Goal: Task Accomplishment & Management: Manage account settings

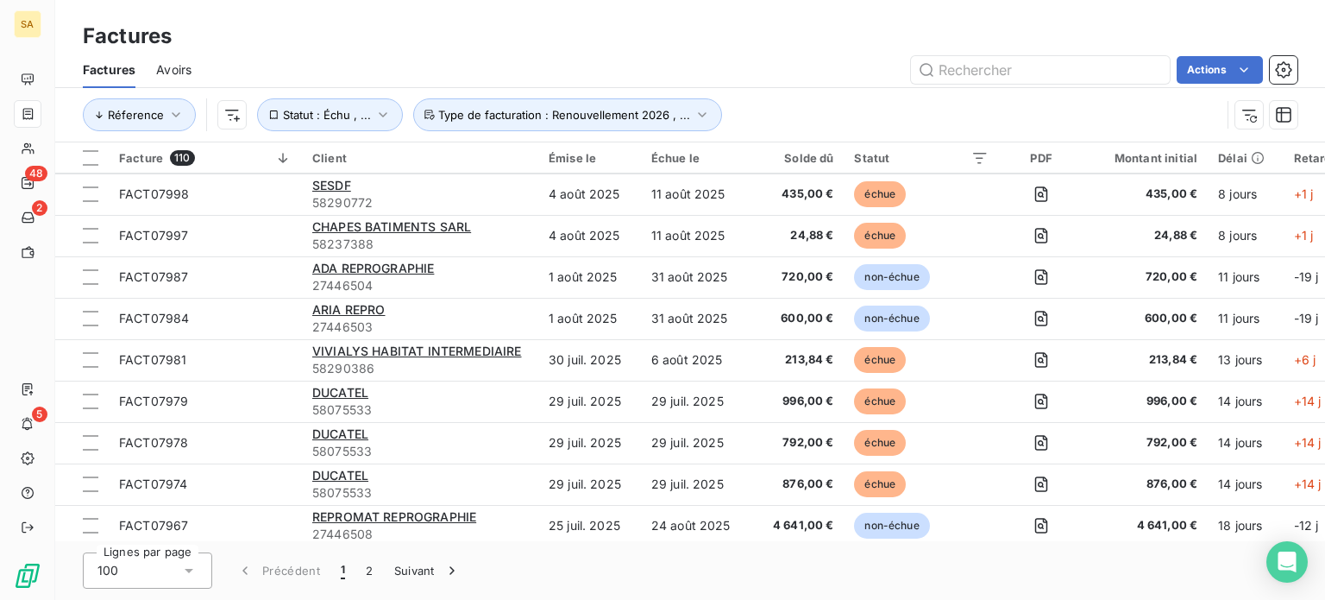
scroll to position [86, 0]
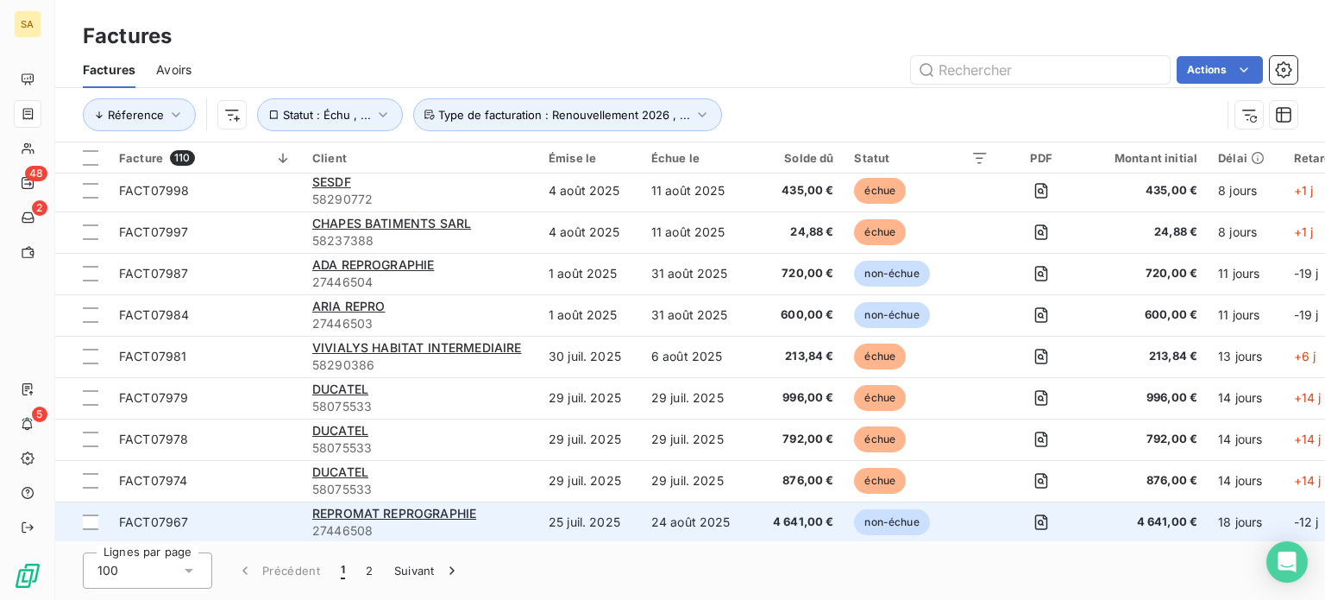
drag, startPoint x: 890, startPoint y: 541, endPoint x: 963, endPoint y: 531, distance: 74.1
click at [963, 531] on div "Factures Factures Avoirs Actions Réference Statut : Échu , ... Type de facturat…" at bounding box center [690, 300] width 1270 height 600
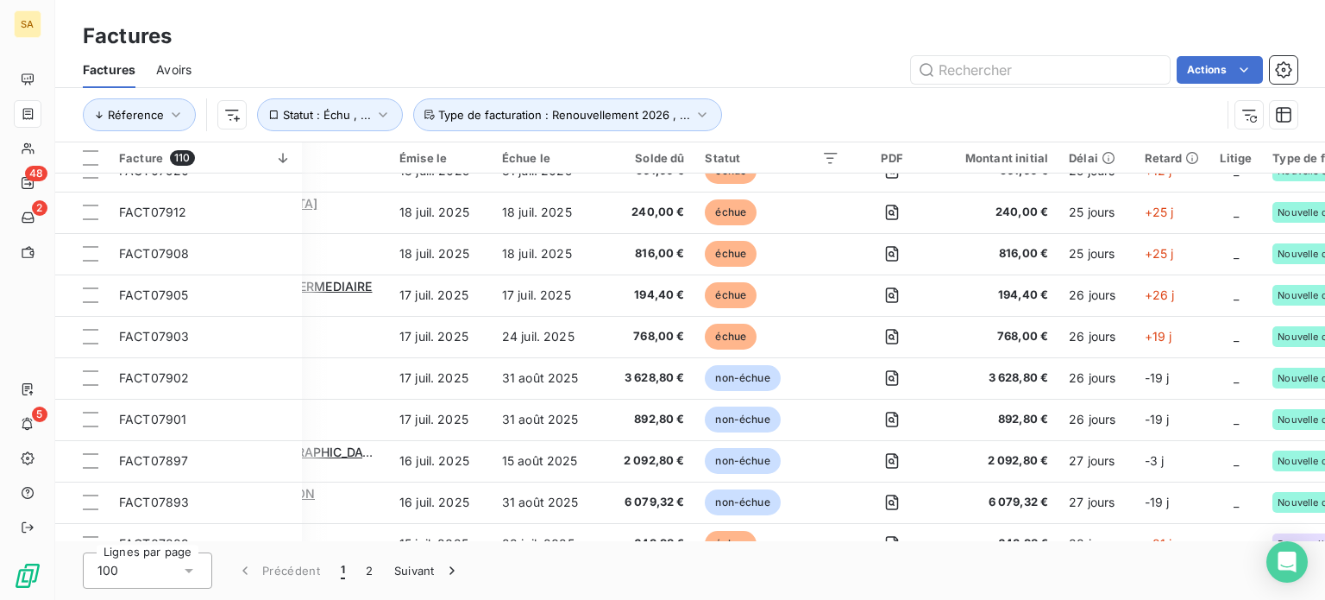
scroll to position [730, 149]
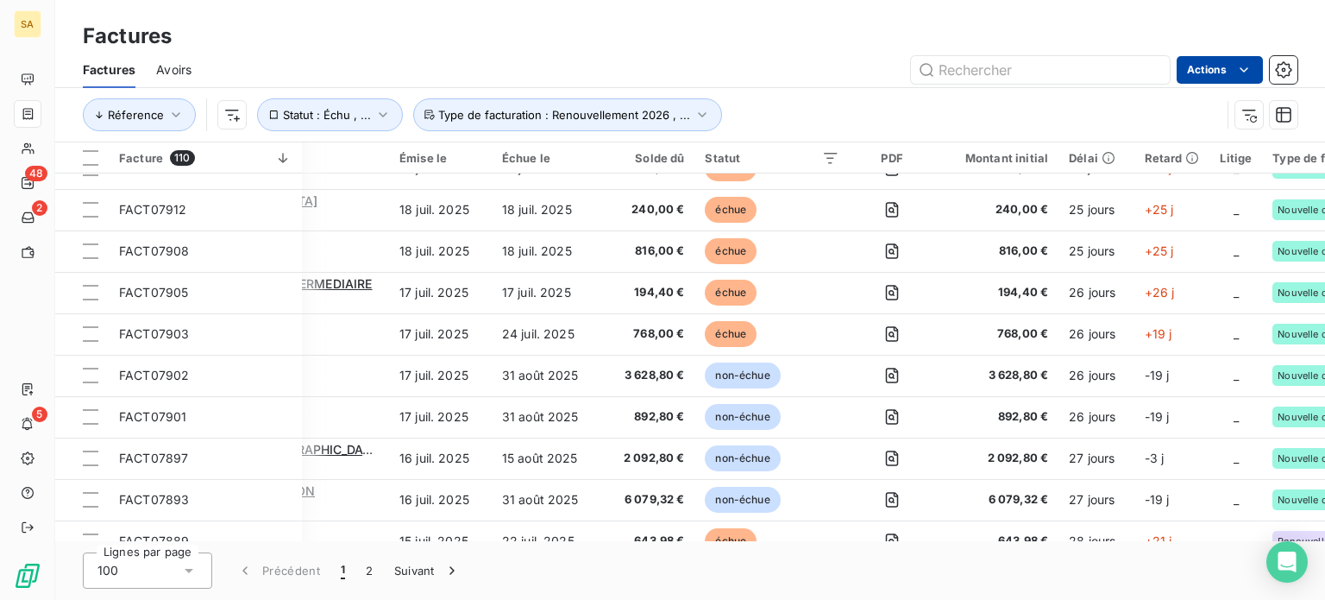
click at [1228, 64] on html "SA 48 2 5 Factures Factures Avoirs Actions Réference Statut : Échu , ... Type d…" at bounding box center [662, 300] width 1325 height 600
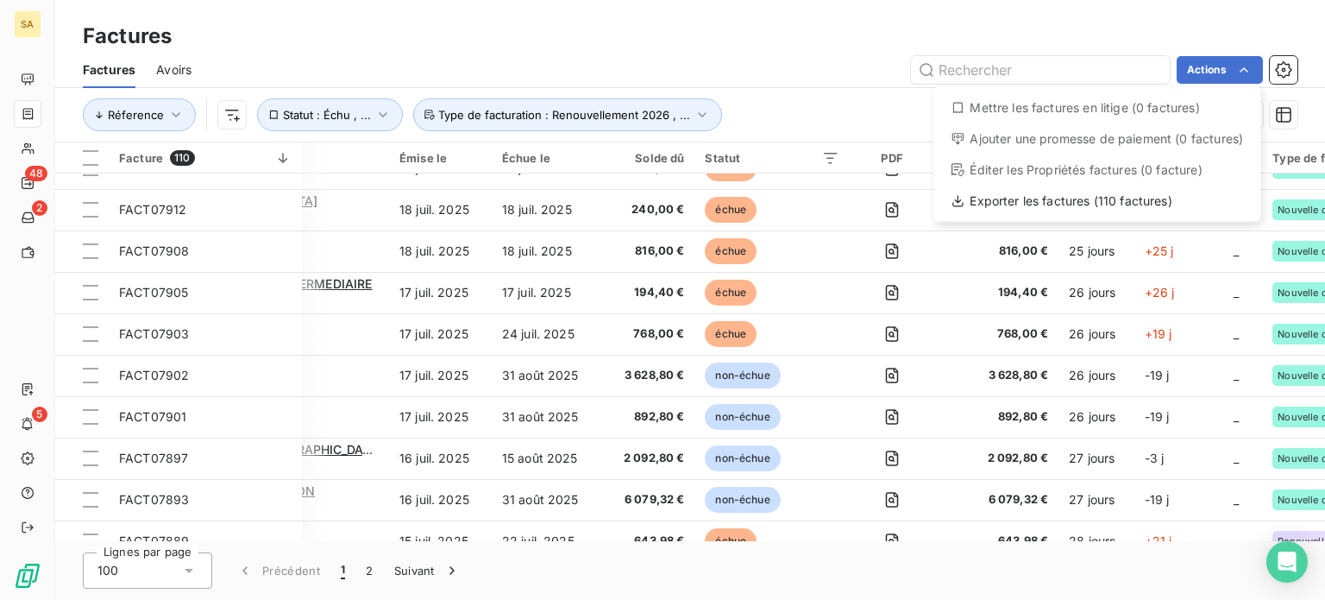
click at [839, 33] on html "SA 48 2 5 Factures Factures Avoirs Actions Mettre les factures en litige (0 fac…" at bounding box center [662, 300] width 1325 height 600
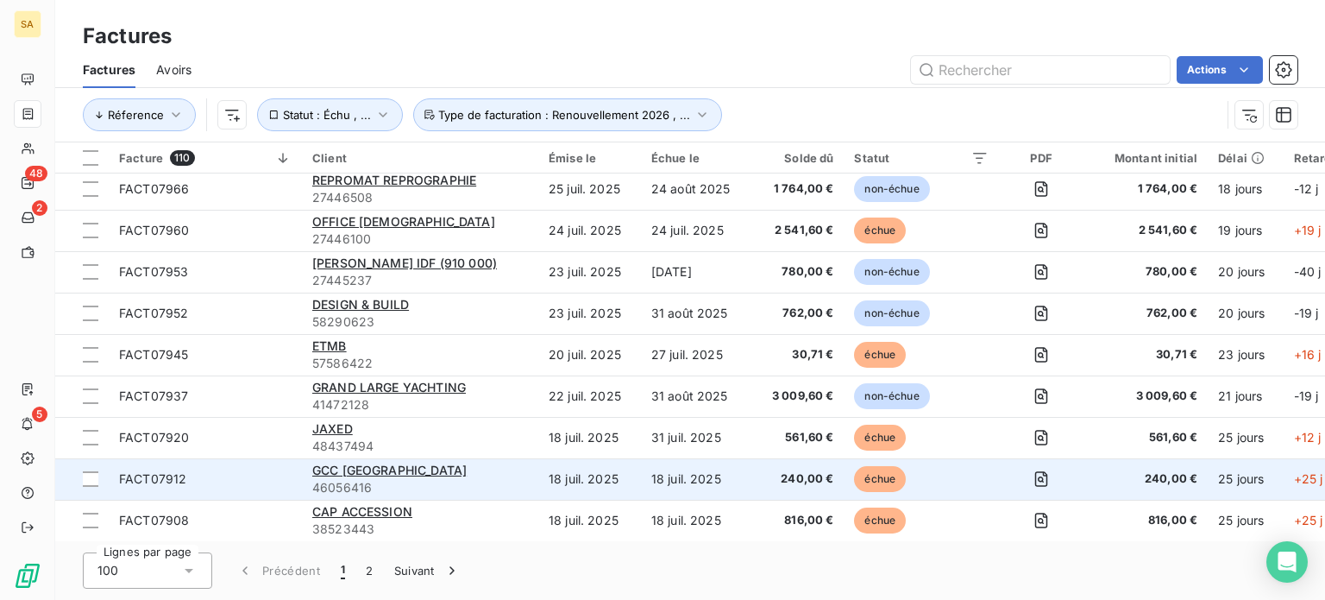
scroll to position [730, 0]
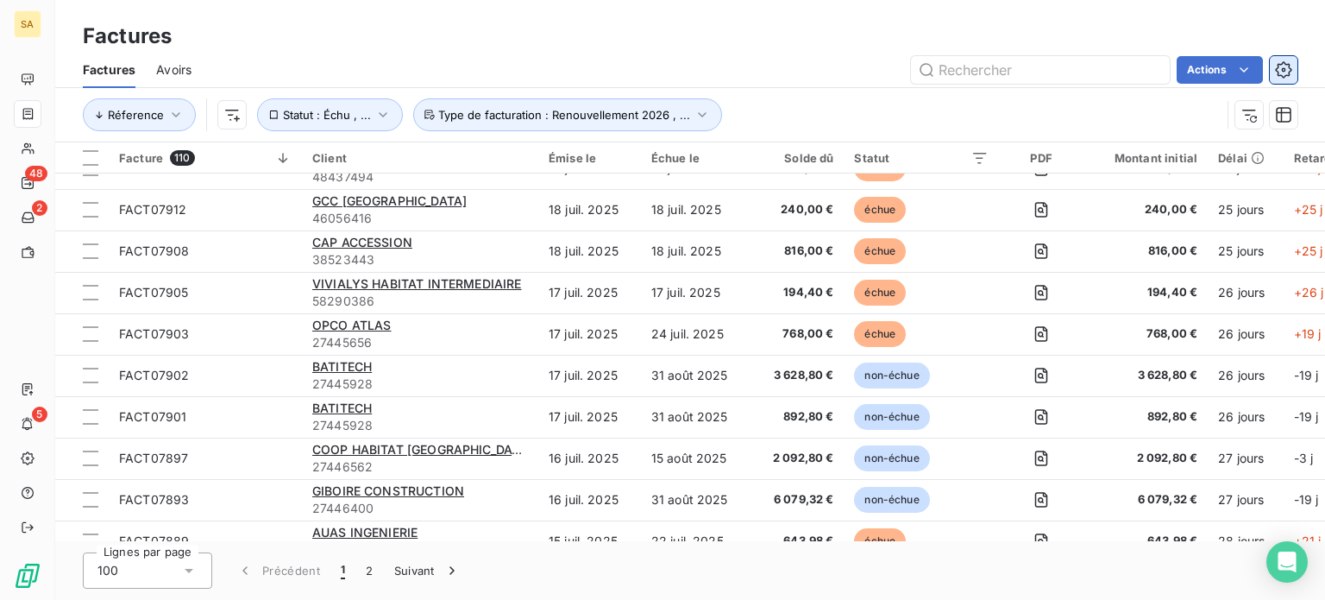
click at [1287, 68] on icon "button" at bounding box center [1283, 69] width 17 height 17
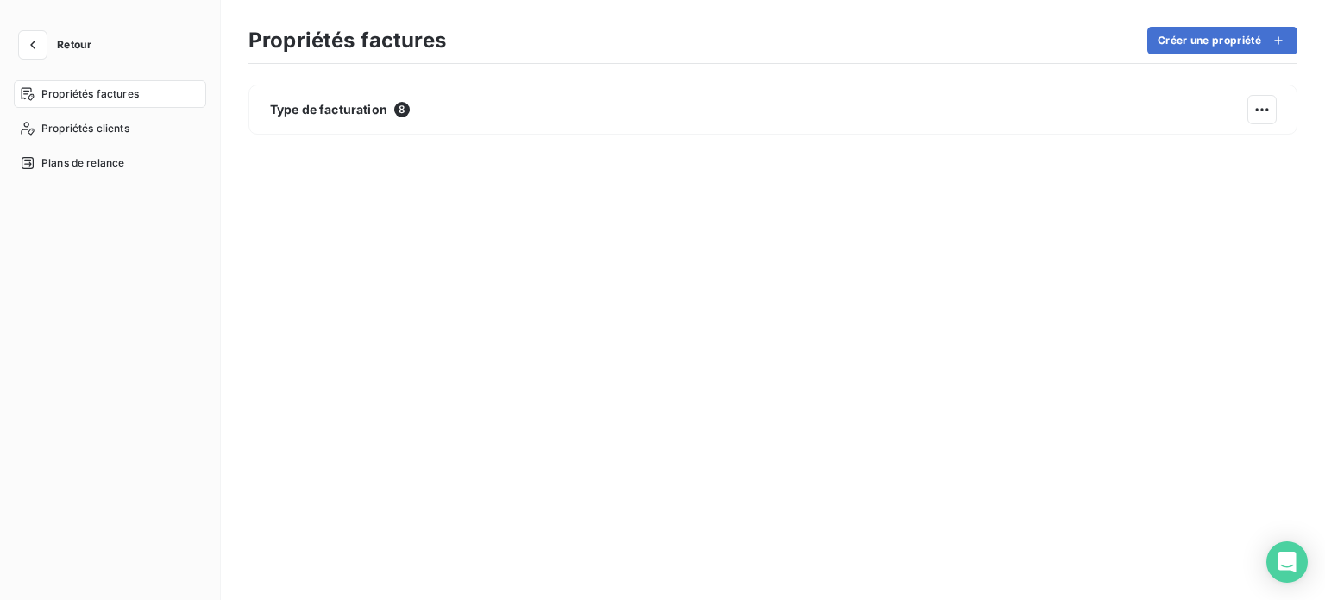
click at [105, 92] on span "Propriétés factures" at bounding box center [90, 94] width 98 height 16
click at [35, 42] on icon "button" at bounding box center [32, 44] width 17 height 17
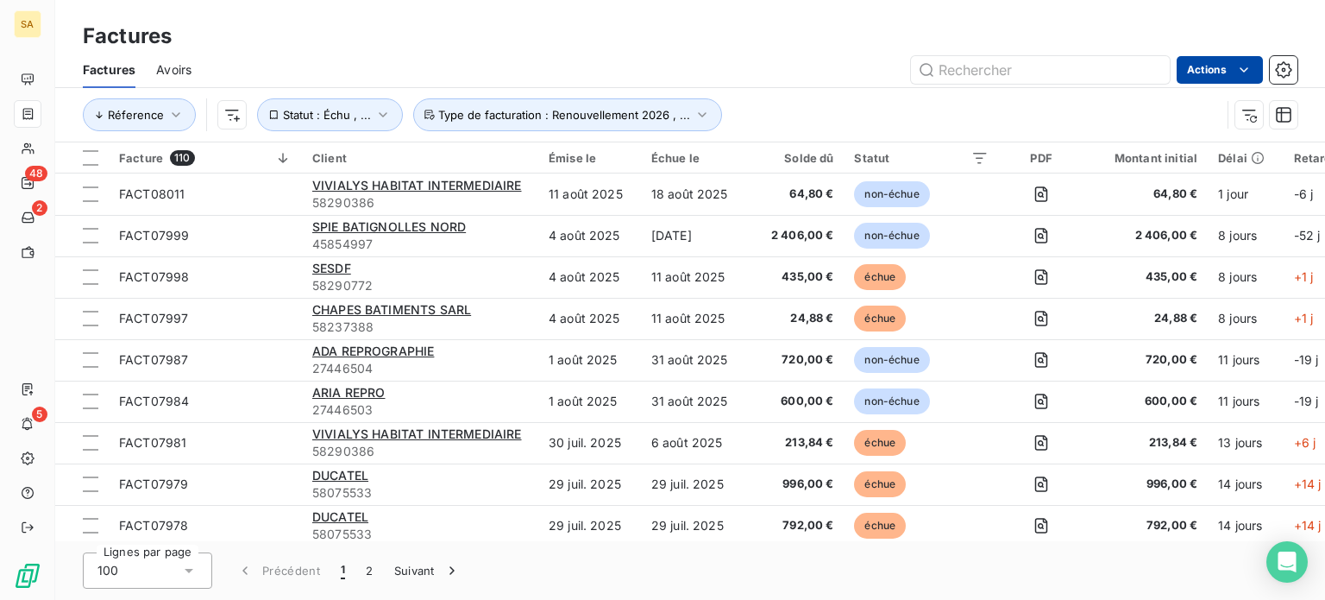
click at [1225, 60] on html "SA 48 2 5 Factures Factures Avoirs Actions Réference Statut : Échu , ... Type d…" at bounding box center [662, 300] width 1325 height 600
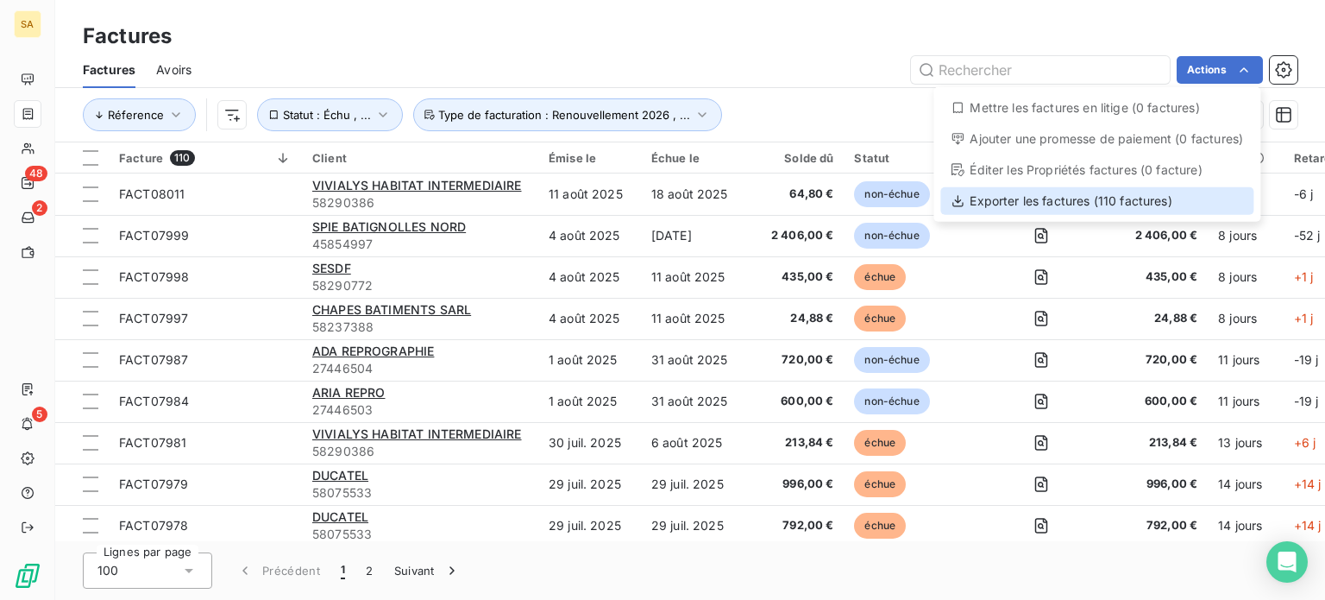
click at [1167, 200] on div "Exporter les factures (110 factures)" at bounding box center [1097, 201] width 313 height 28
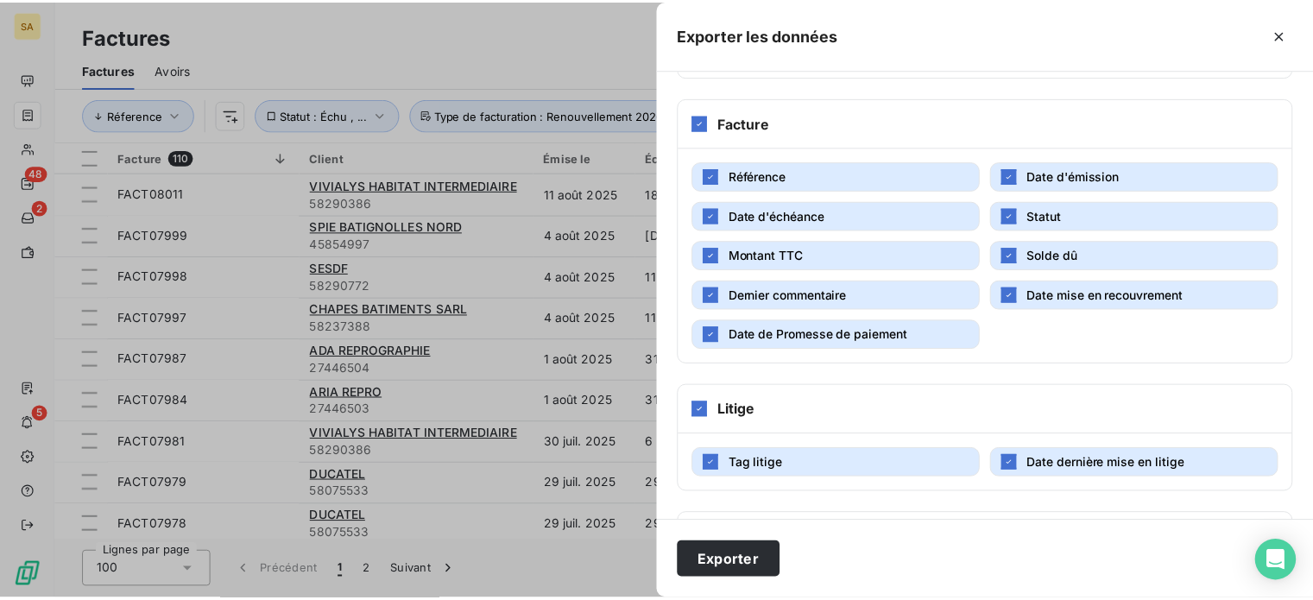
scroll to position [316, 0]
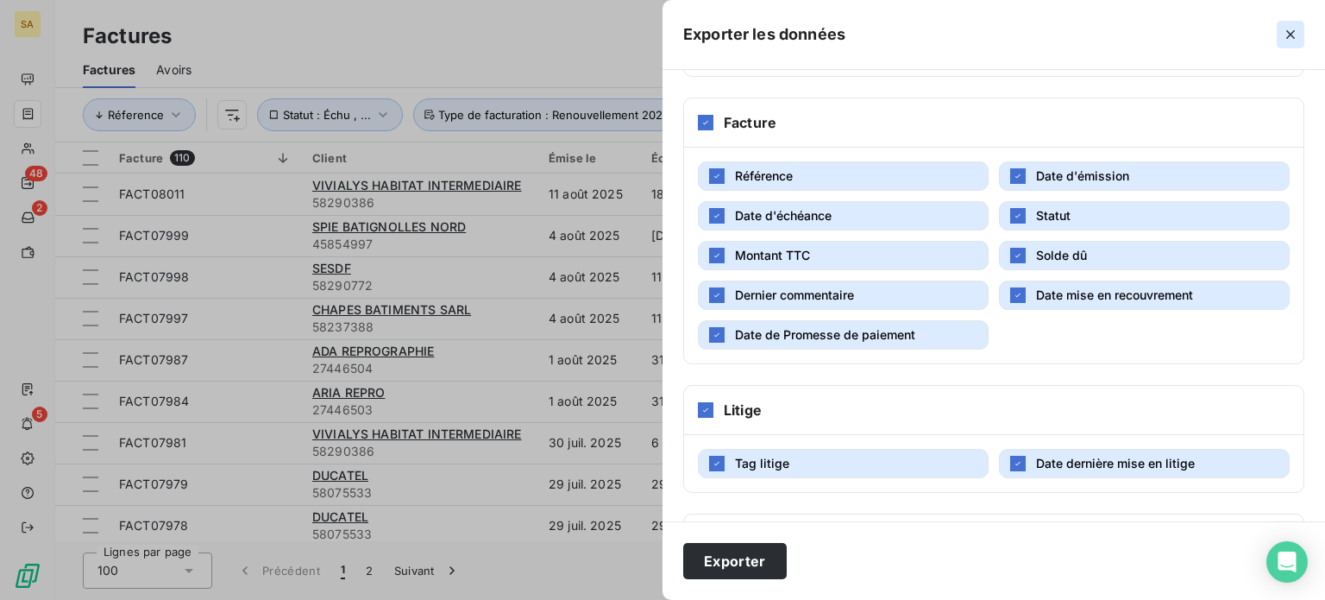
click at [1287, 36] on icon "button" at bounding box center [1290, 34] width 17 height 17
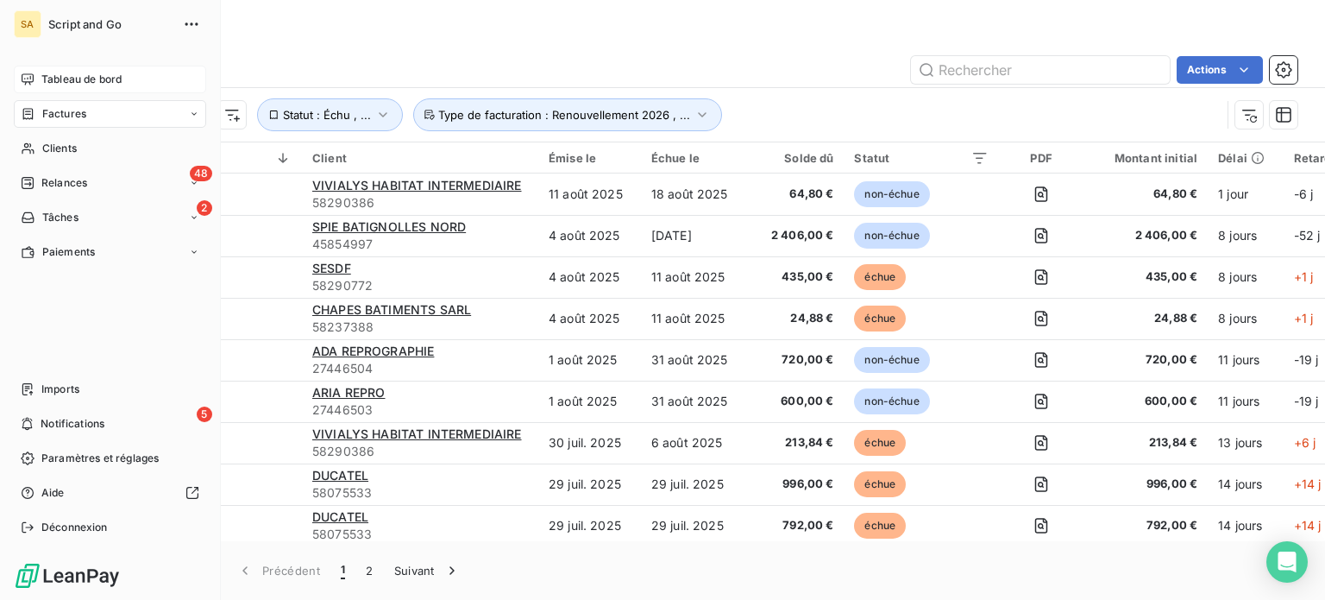
click at [57, 72] on span "Tableau de bord" at bounding box center [81, 80] width 80 height 16
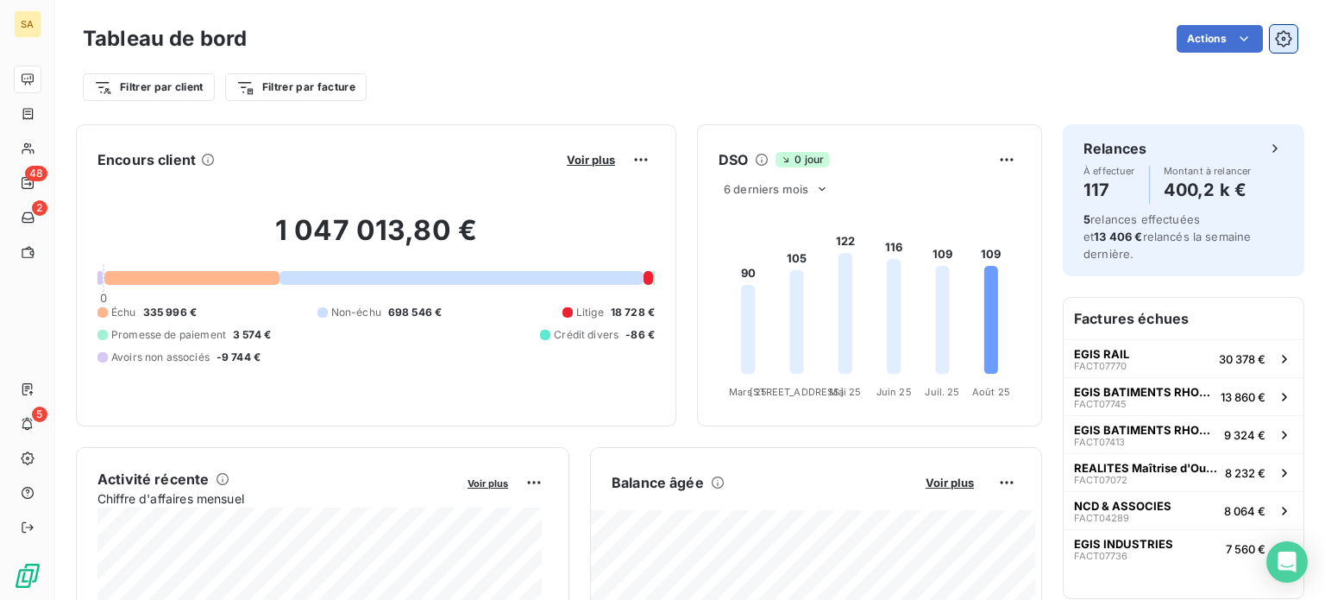
click at [1275, 39] on icon "button" at bounding box center [1283, 38] width 17 height 17
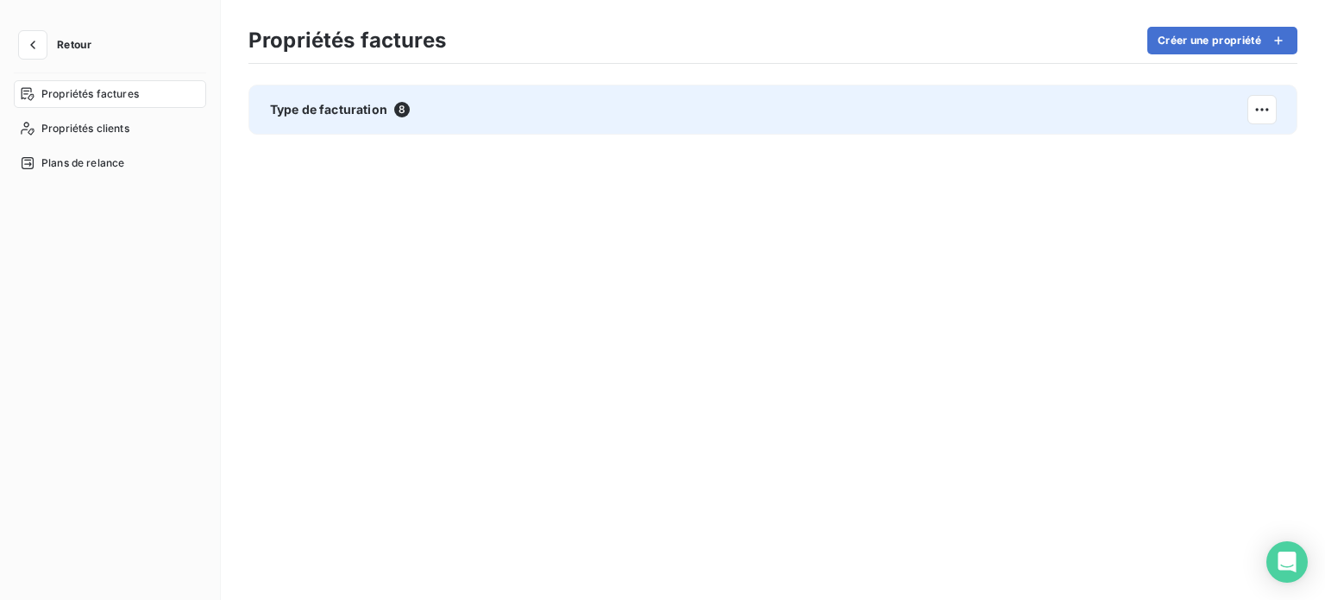
click at [385, 120] on div "Type de facturation 8" at bounding box center [773, 110] width 1049 height 50
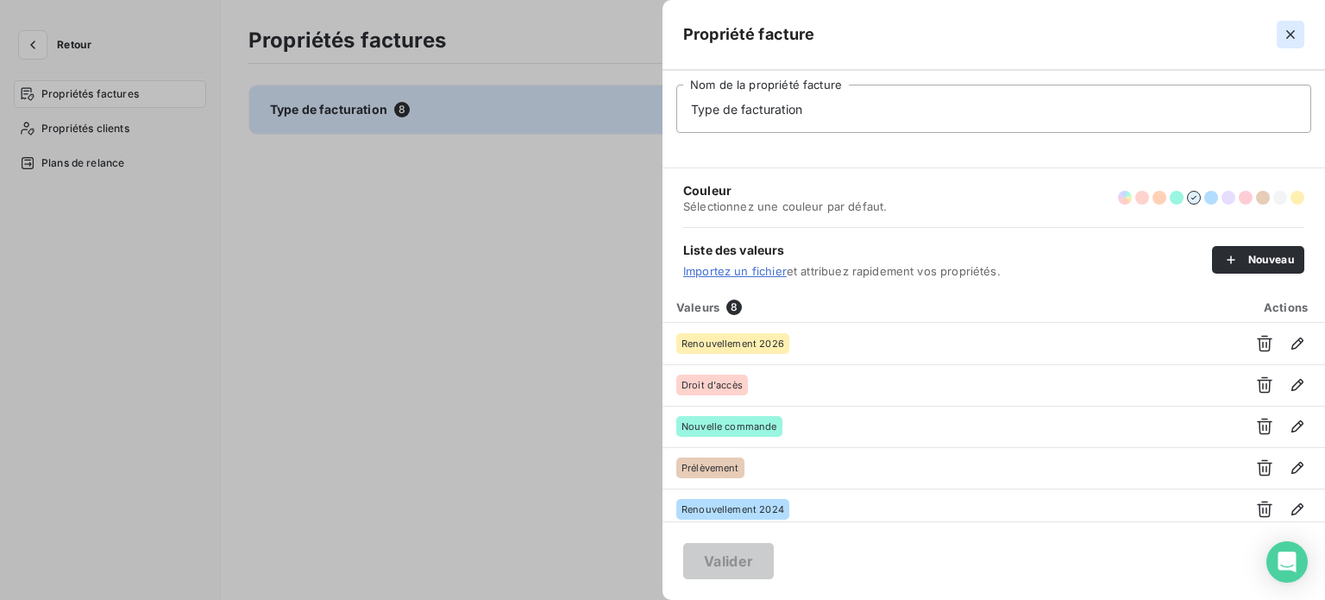
click at [1295, 35] on icon "button" at bounding box center [1290, 34] width 17 height 17
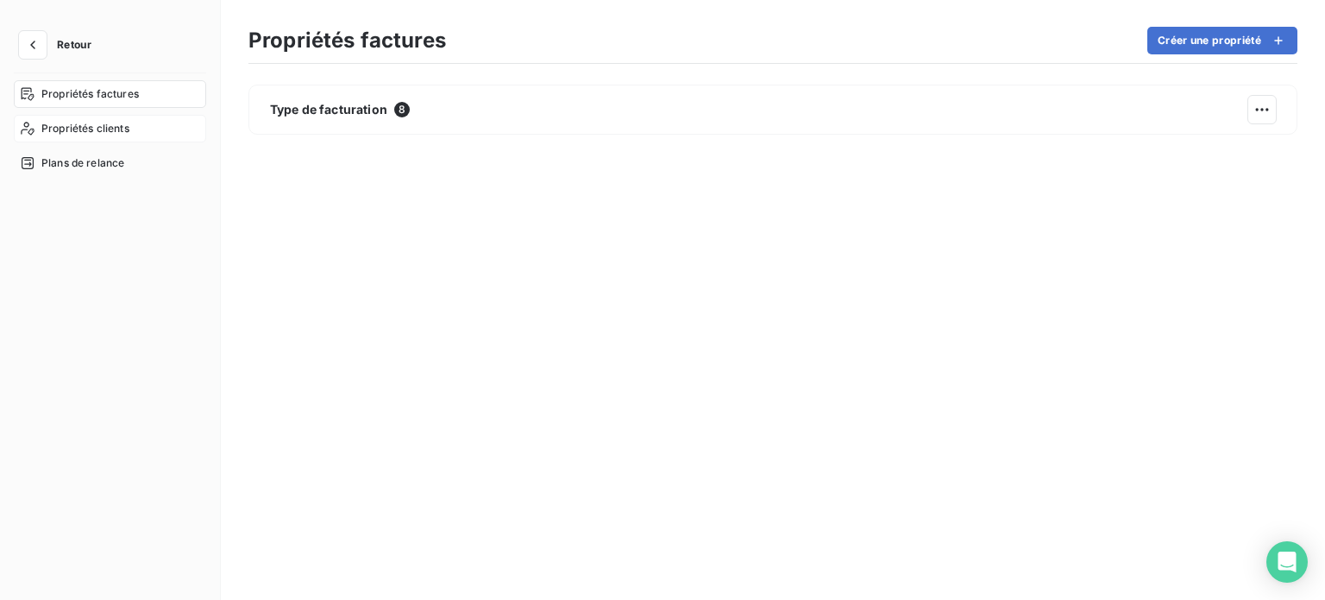
click at [74, 133] on span "Propriétés clients" at bounding box center [85, 129] width 88 height 16
click at [70, 161] on span "Plans de relance" at bounding box center [82, 163] width 83 height 16
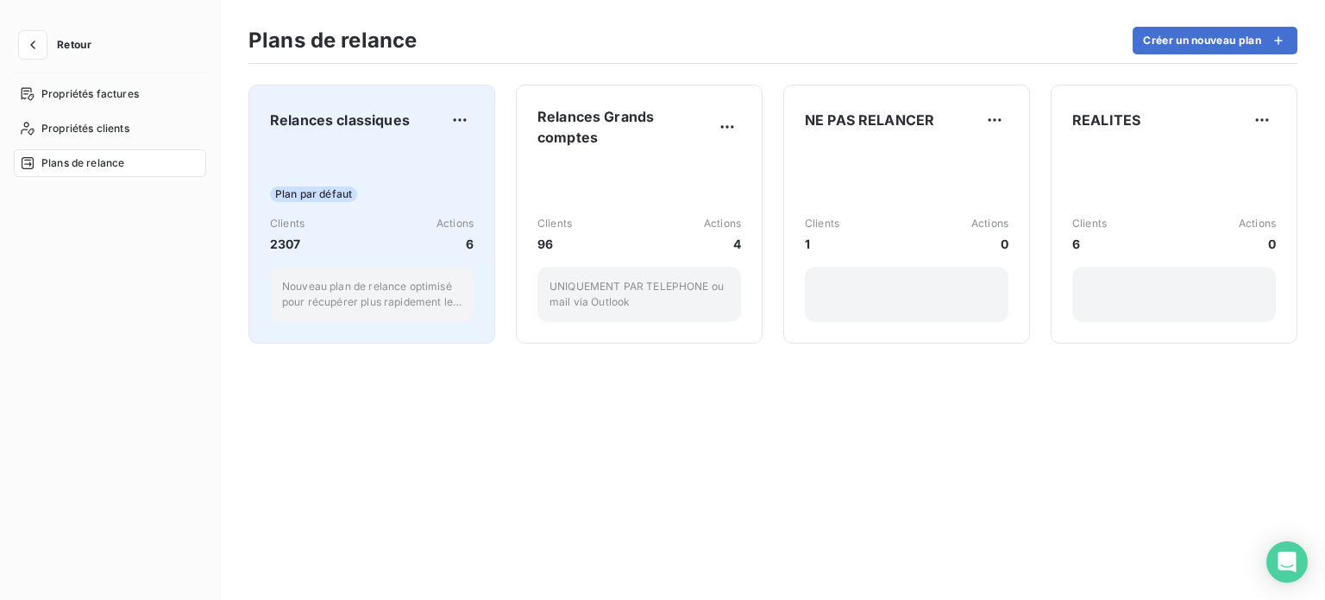
click at [383, 173] on div "Plan par défaut Clients 2307 Actions 6 Nouveau plan de relance optimisé pour ré…" at bounding box center [372, 235] width 204 height 174
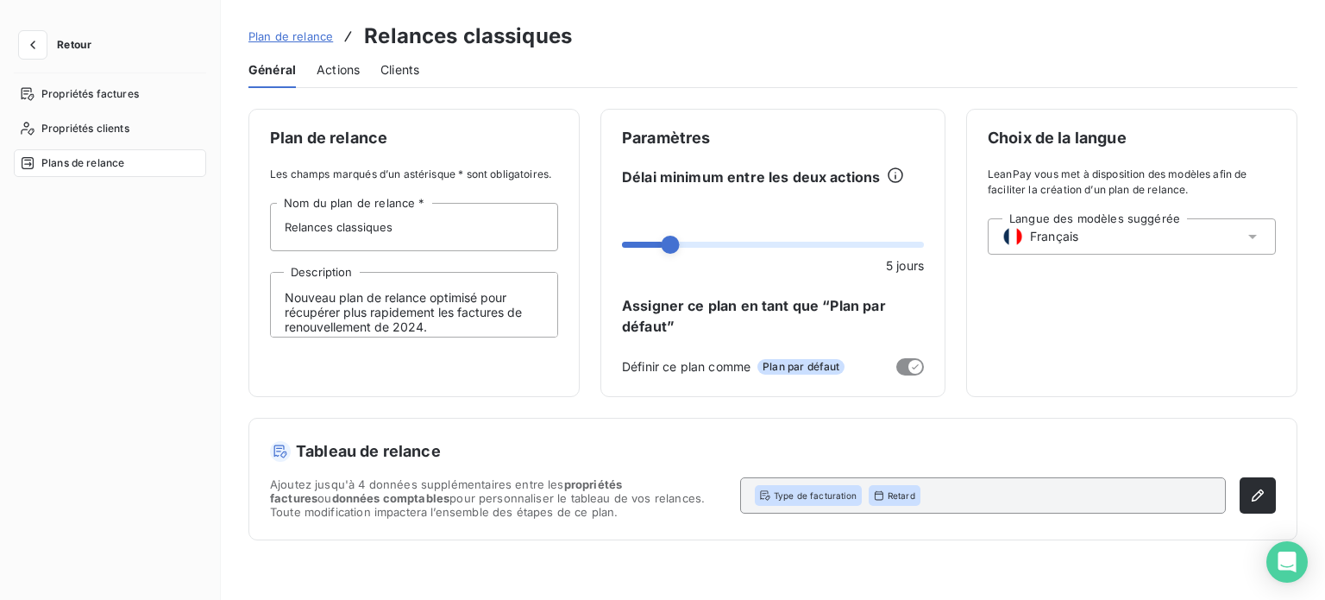
click at [318, 76] on span "Actions" at bounding box center [338, 69] width 43 height 17
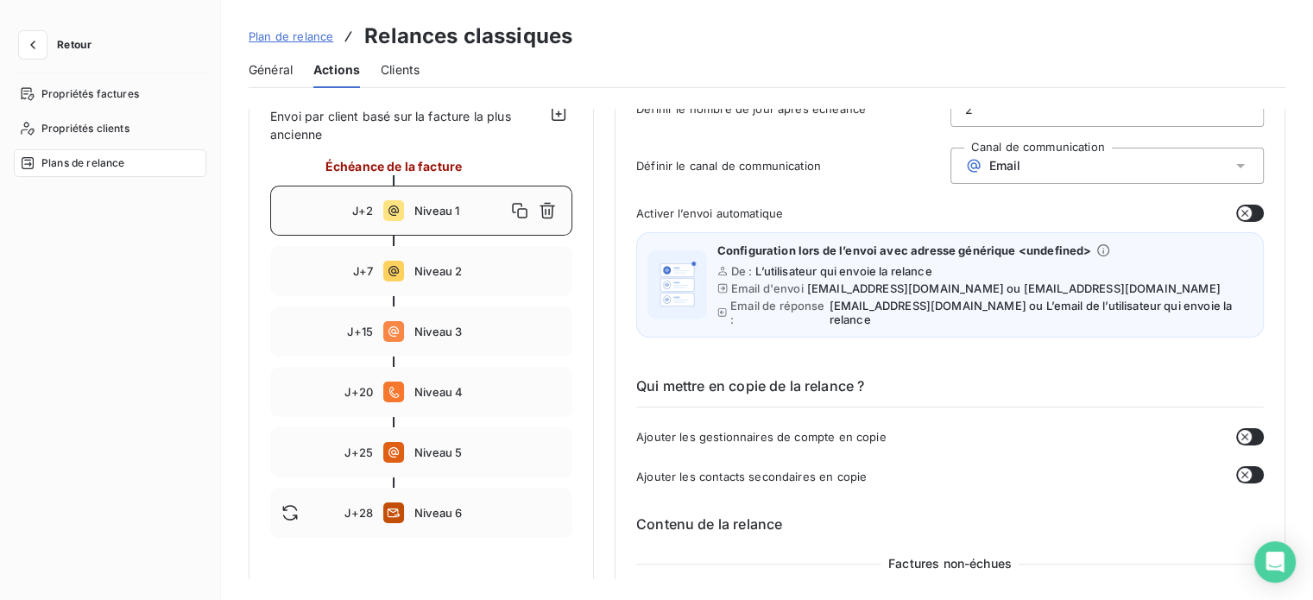
scroll to position [140, 0]
